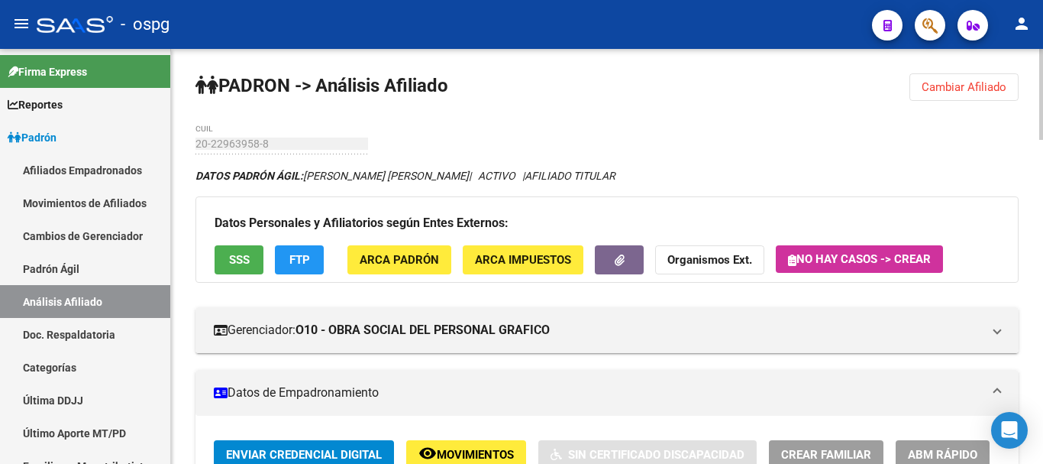
click at [978, 86] on span "Cambiar Afiliado" at bounding box center [964, 87] width 85 height 14
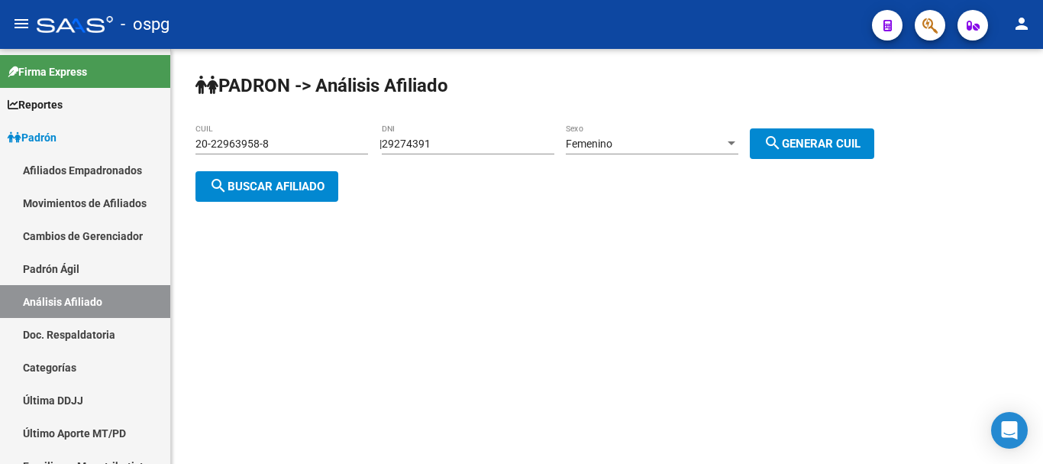
drag, startPoint x: 491, startPoint y: 140, endPoint x: 289, endPoint y: 139, distance: 201.6
click at [289, 139] on app-analisis-afiliado "PADRON -> Análisis Afiliado 20-22963958-8 CUIL | 29274391 DNI Femenino Sexo sea…" at bounding box center [541, 164] width 690 height 55
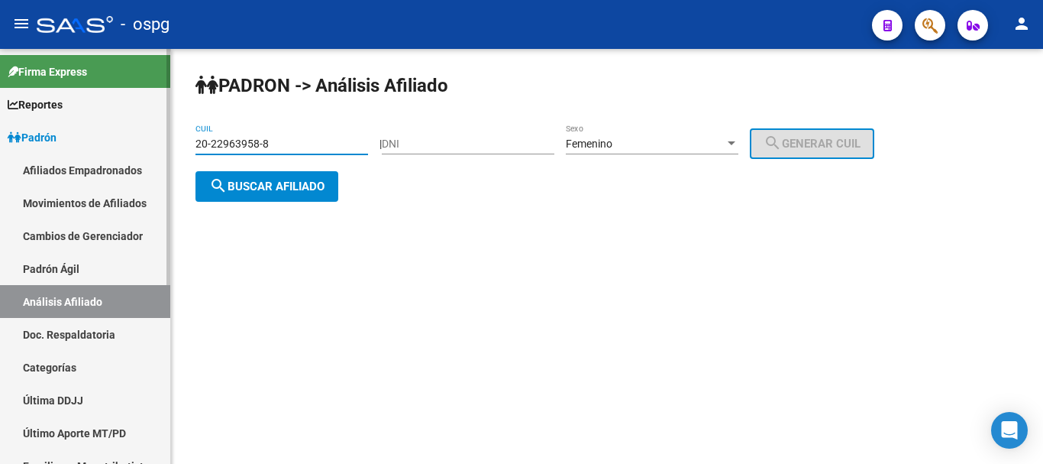
drag, startPoint x: 305, startPoint y: 146, endPoint x: 116, endPoint y: 159, distance: 189.1
click at [116, 159] on mat-sidenav-container "Firma Express Reportes Ingresos Devengados Análisis Histórico Detalles Transfer…" at bounding box center [521, 256] width 1043 height 415
paste input "0056482-1"
type input "20-20056482-1"
click at [305, 185] on span "search Buscar afiliado" at bounding box center [266, 186] width 115 height 14
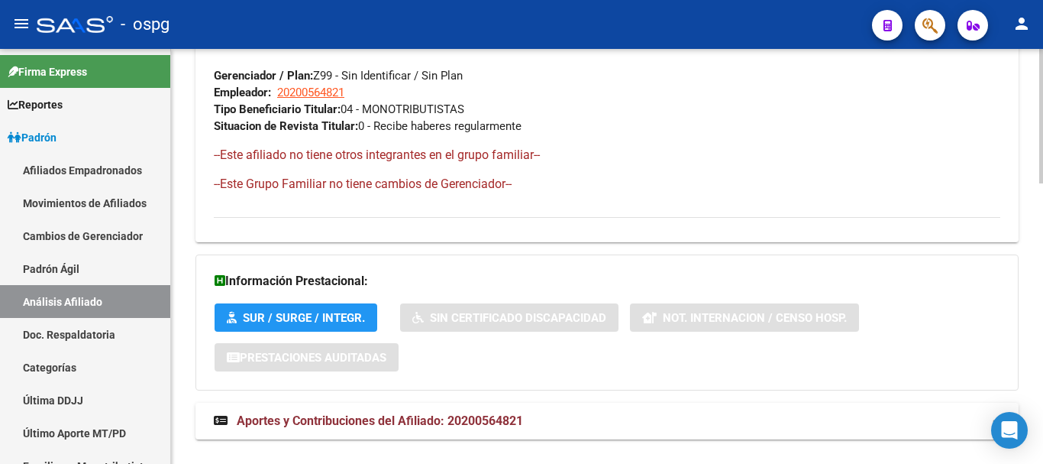
scroll to position [861, 0]
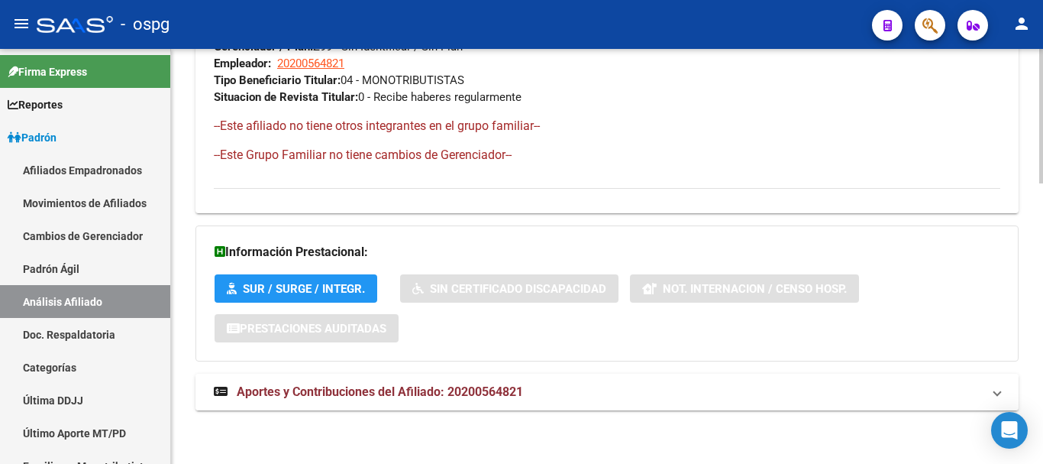
click at [425, 384] on span "Aportes y Contribuciones del Afiliado: 20200564821" at bounding box center [380, 391] width 286 height 15
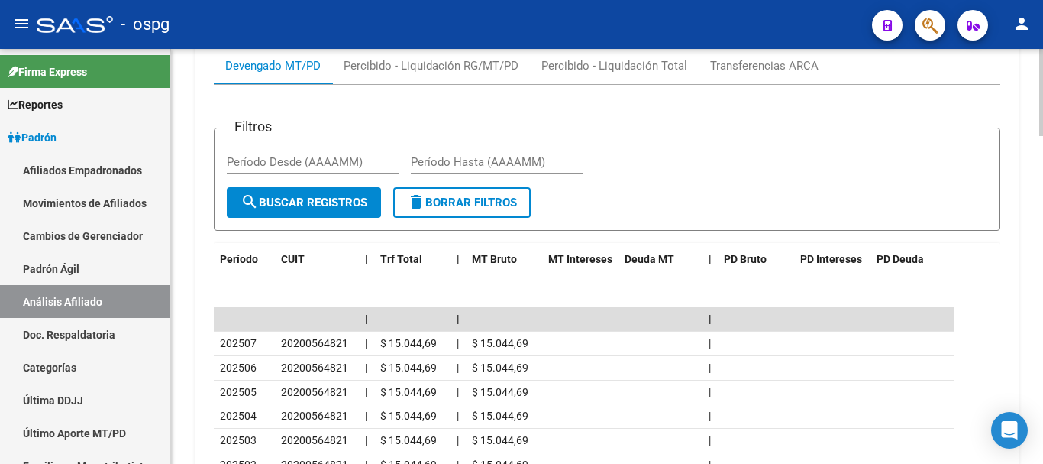
scroll to position [1485, 0]
